Goal: Contribute content

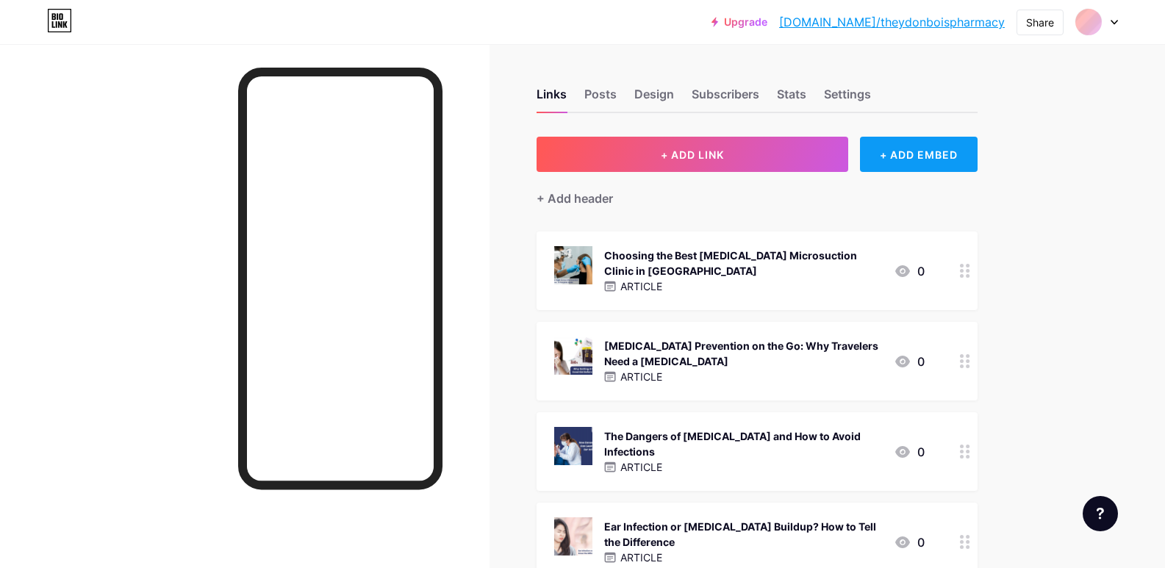
click at [949, 162] on div "+ ADD EMBED" at bounding box center [918, 154] width 117 height 35
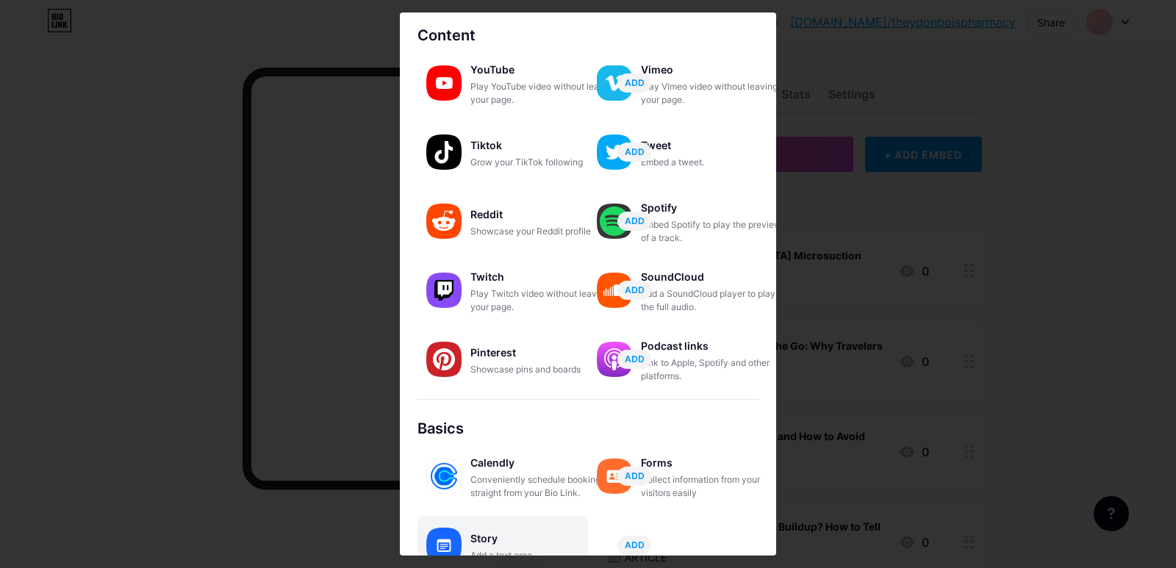
scroll to position [147, 0]
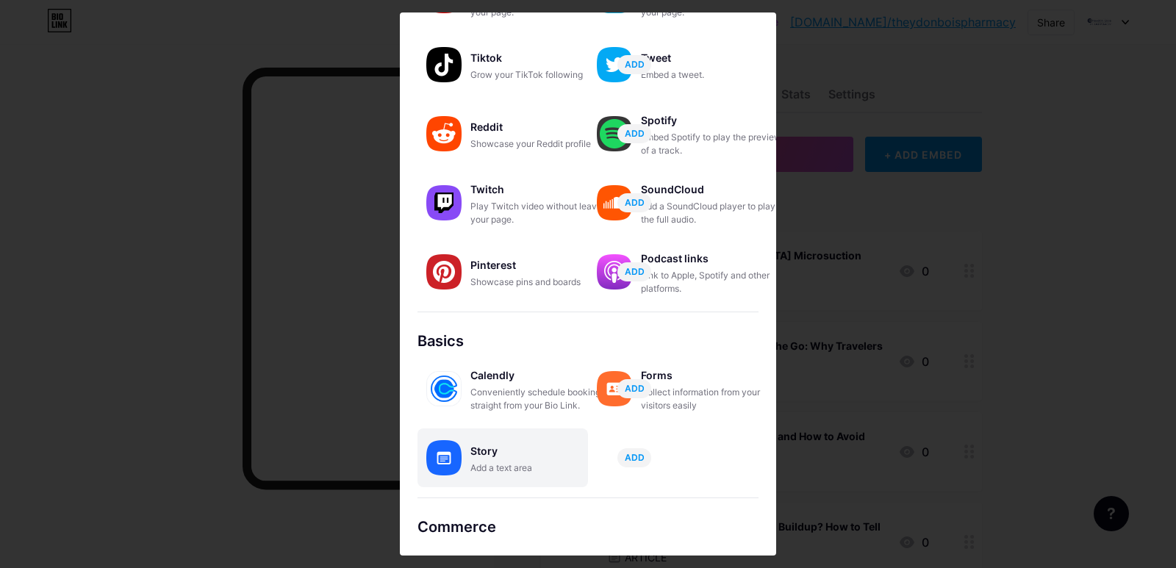
click at [503, 453] on div "Story" at bounding box center [543, 451] width 147 height 21
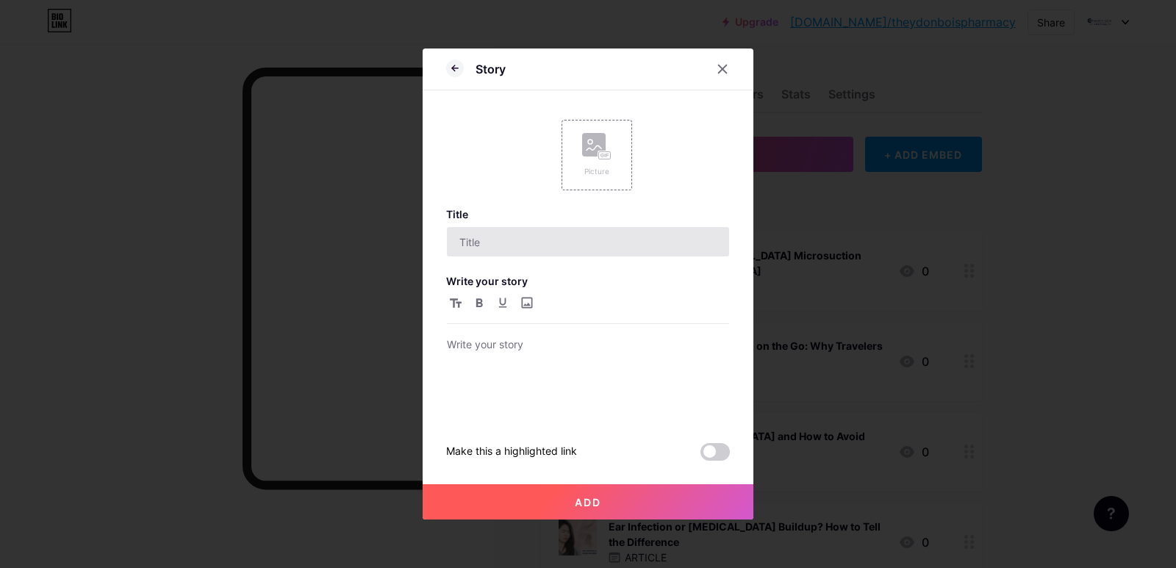
scroll to position [0, 0]
click at [592, 178] on div "Picture" at bounding box center [597, 155] width 71 height 71
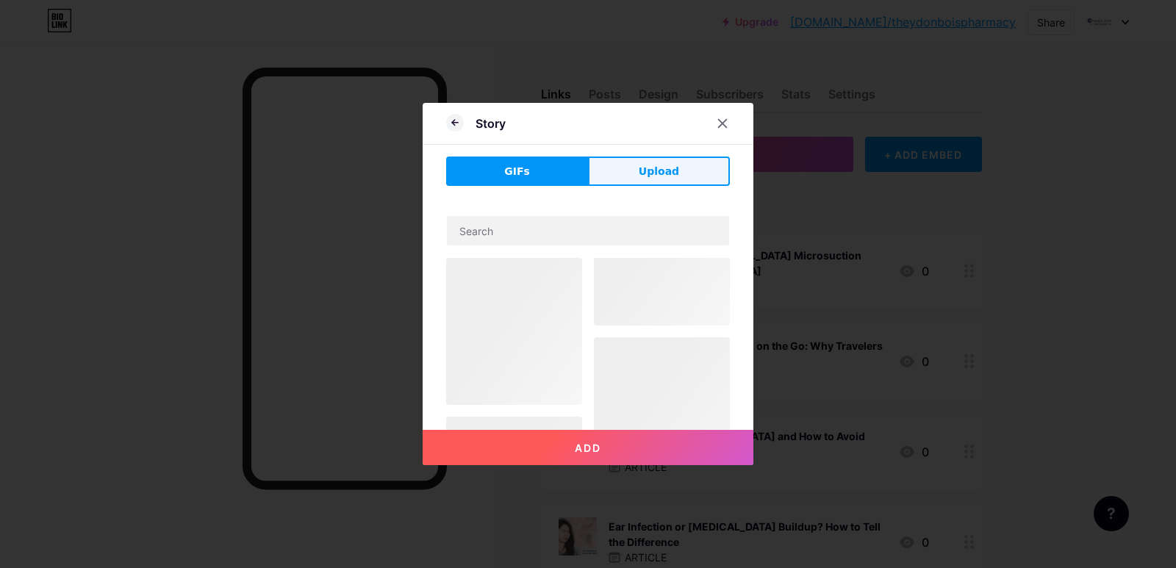
click at [639, 176] on button "Upload" at bounding box center [659, 171] width 142 height 29
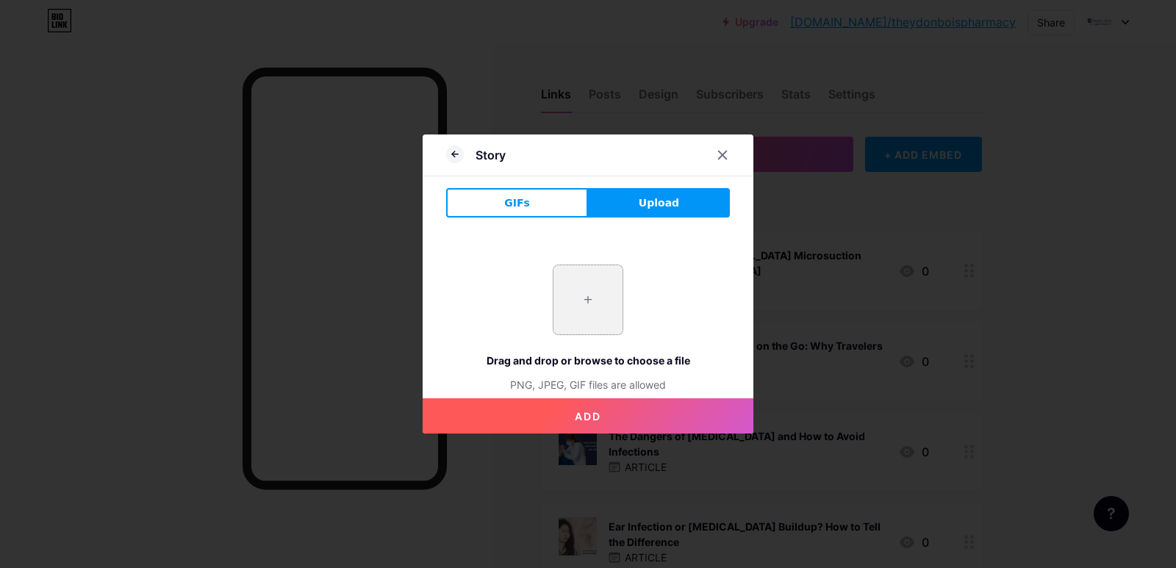
click at [594, 276] on input "file" at bounding box center [588, 299] width 69 height 69
type input "C:\fakepath\imgi_6_250908080733.jpeg"
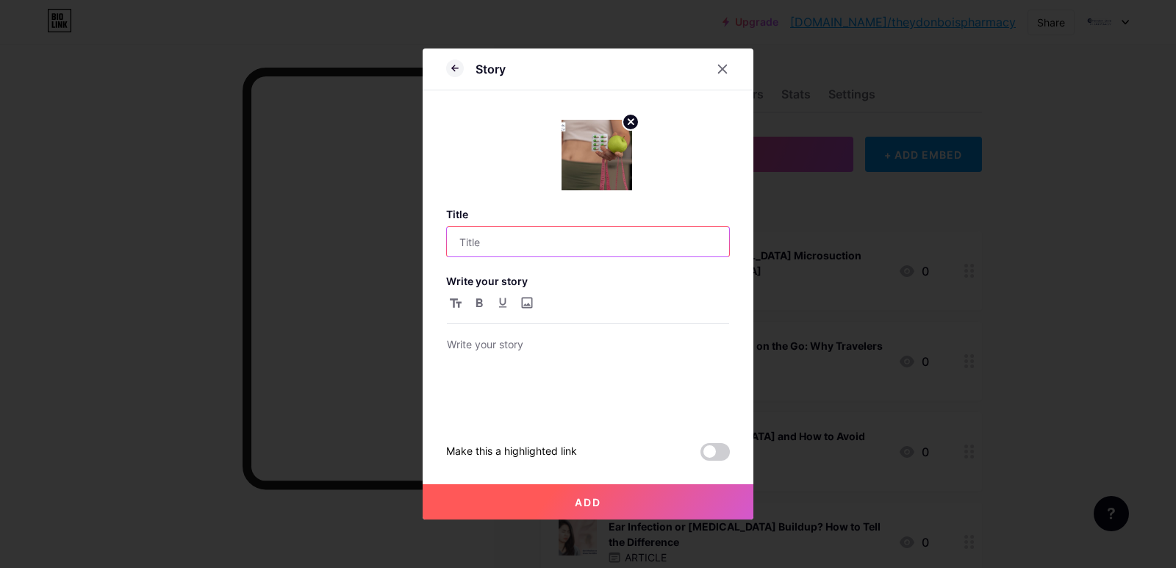
click at [604, 233] on input "text" at bounding box center [588, 241] width 282 height 29
paste input "The Better Weight Loss Choice: Medicines Over Diets"
type input "The Better Weight Loss Choice: Medicines Over Diets"
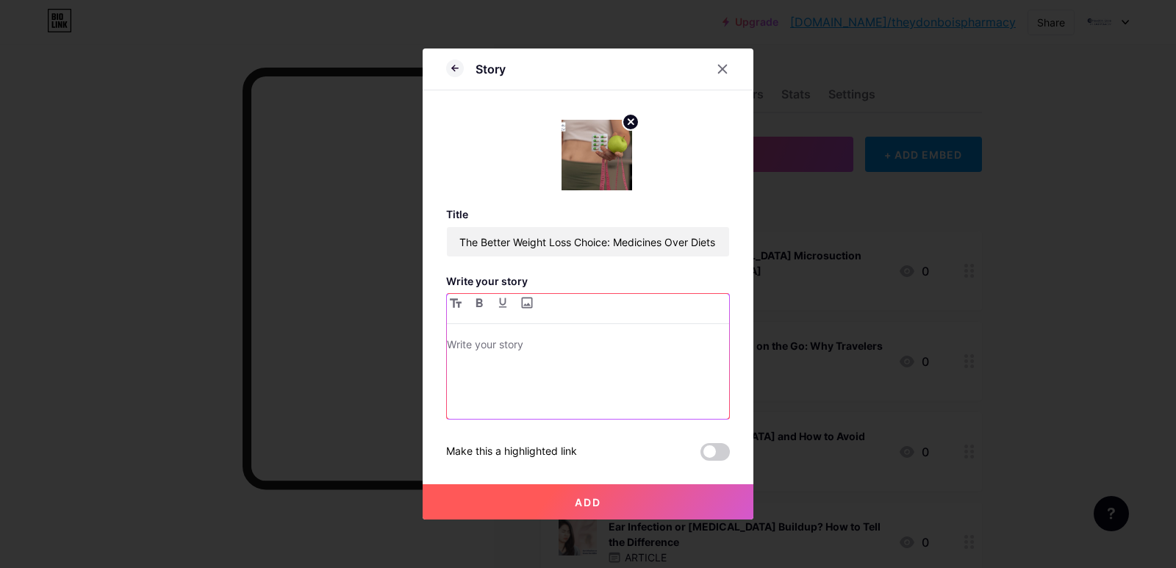
click at [487, 374] on div at bounding box center [588, 377] width 282 height 83
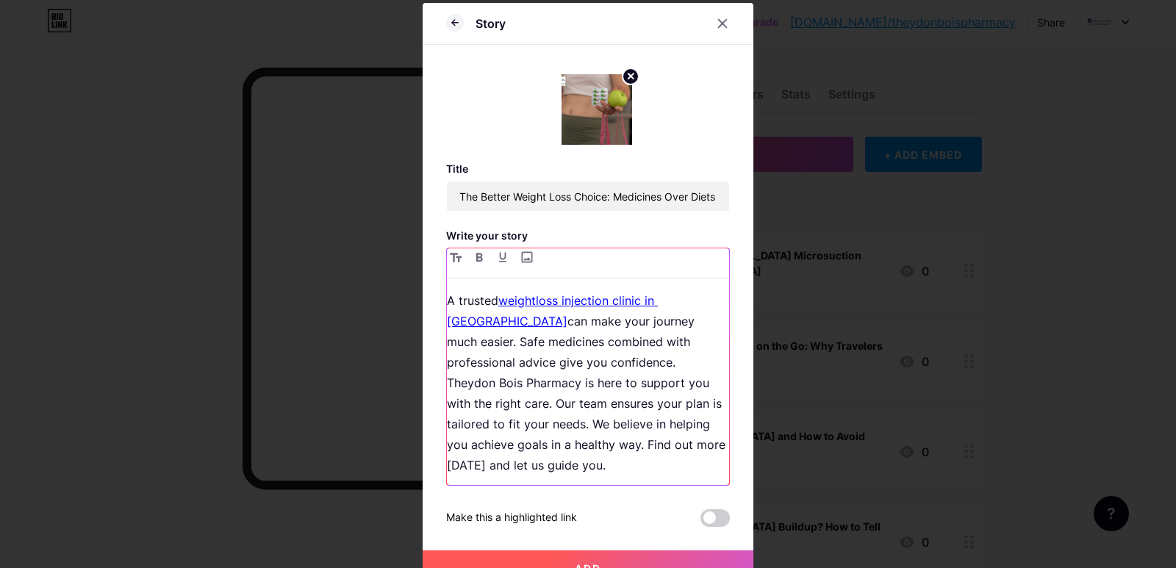
scroll to position [191, 0]
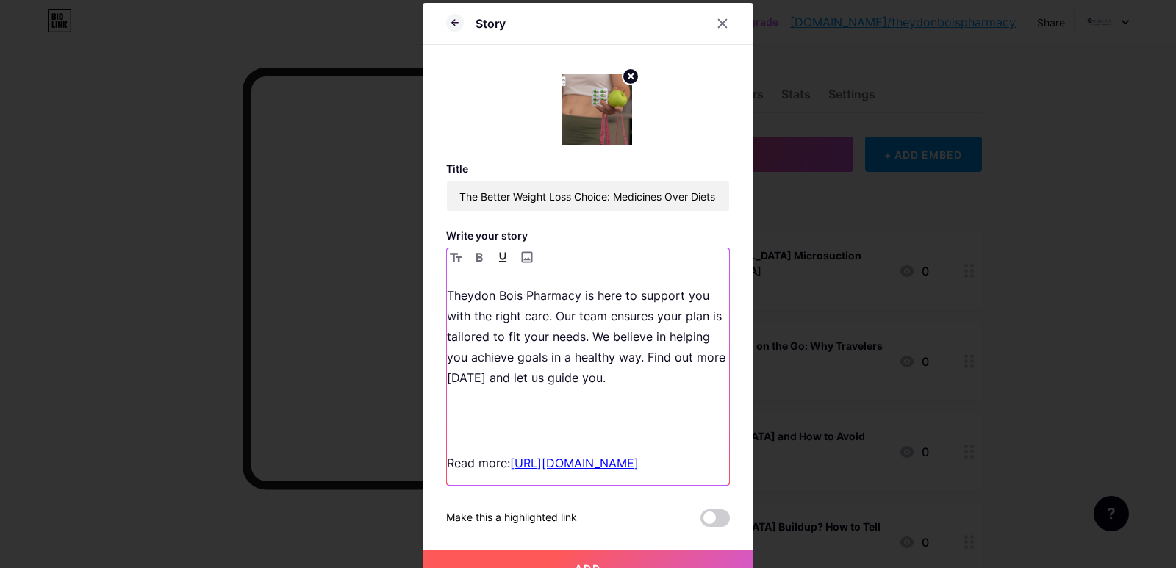
click at [468, 400] on p at bounding box center [588, 420] width 282 height 41
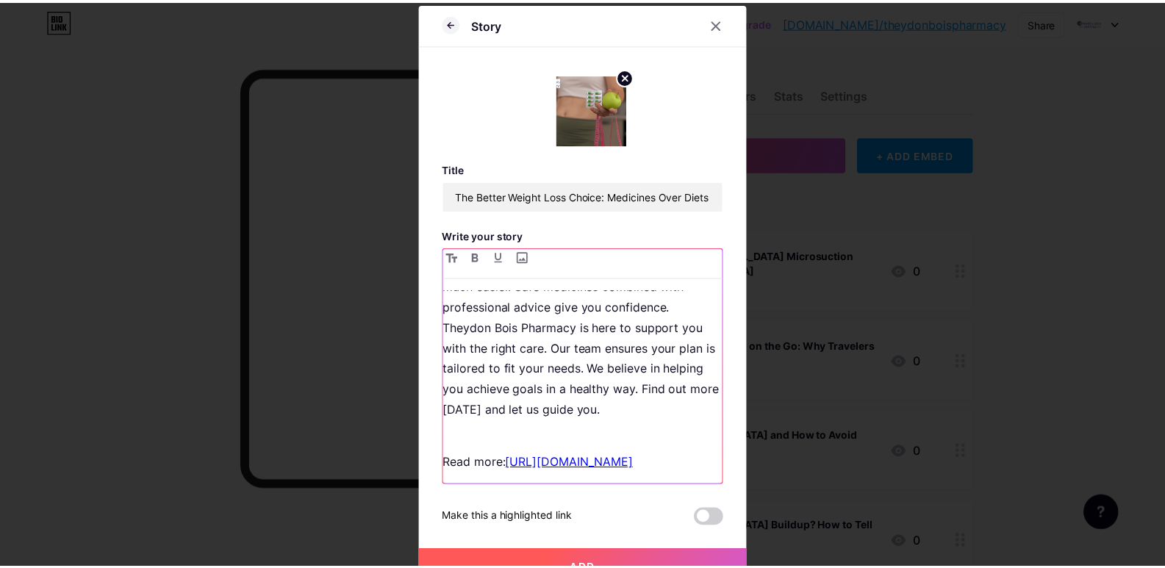
scroll to position [117, 0]
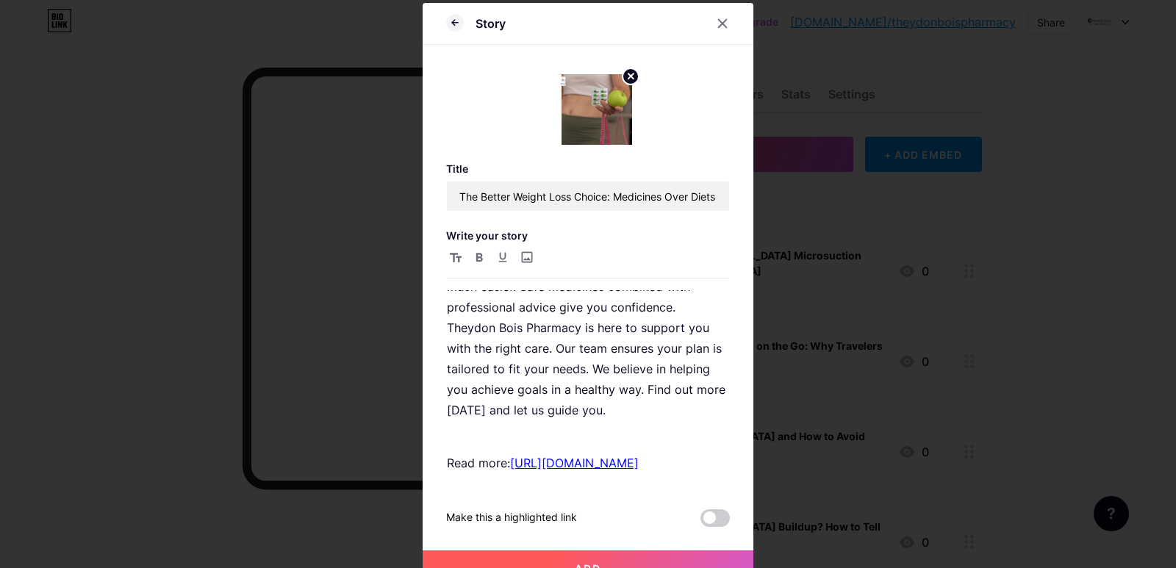
click at [574, 555] on button "Add" at bounding box center [588, 568] width 331 height 35
